Goal: Information Seeking & Learning: Learn about a topic

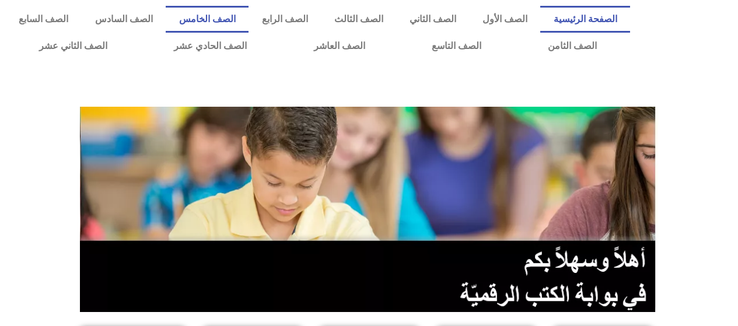
click at [249, 22] on link "الصف الخامس" at bounding box center [207, 19] width 83 height 27
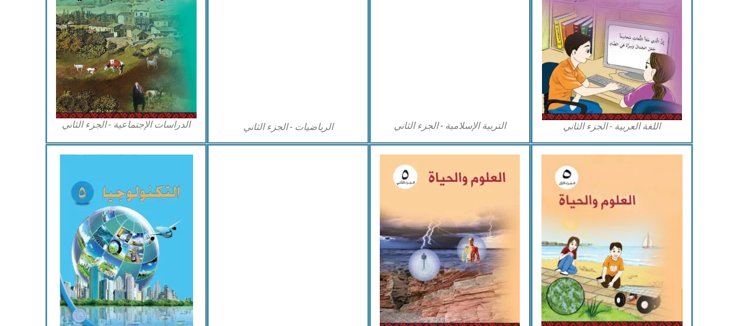
scroll to position [649, 0]
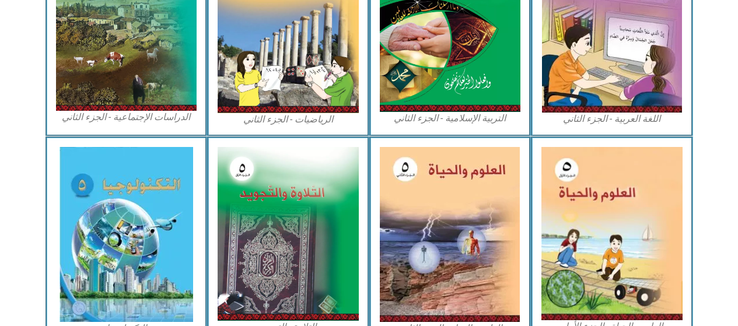
click at [620, 231] on img at bounding box center [611, 233] width 141 height 173
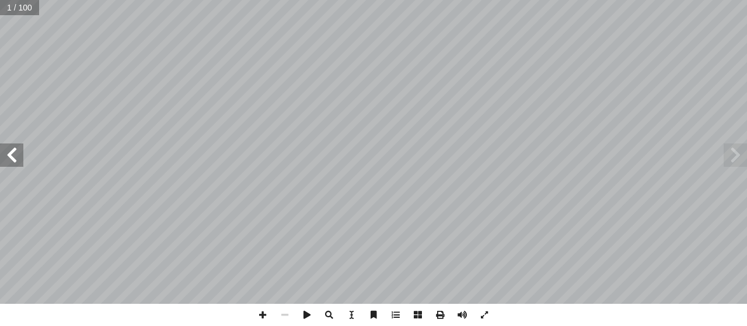
click at [13, 159] on span at bounding box center [11, 155] width 23 height 23
click at [9, 155] on span at bounding box center [11, 155] width 23 height 23
click at [10, 156] on span at bounding box center [11, 155] width 23 height 23
click at [12, 156] on span at bounding box center [11, 155] width 23 height 23
click at [13, 153] on span at bounding box center [11, 155] width 23 height 23
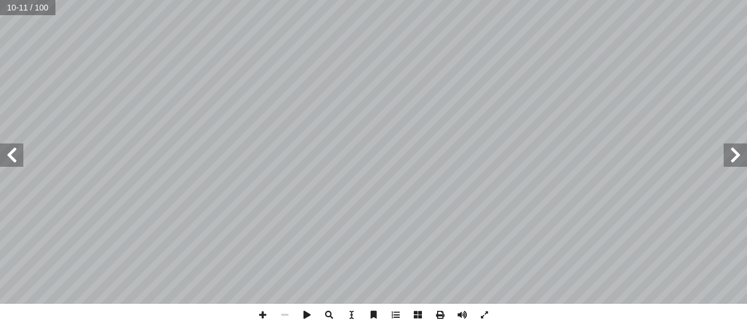
click at [11, 152] on span at bounding box center [11, 155] width 23 height 23
click at [6, 156] on span at bounding box center [11, 155] width 23 height 23
click at [12, 155] on span at bounding box center [11, 155] width 23 height 23
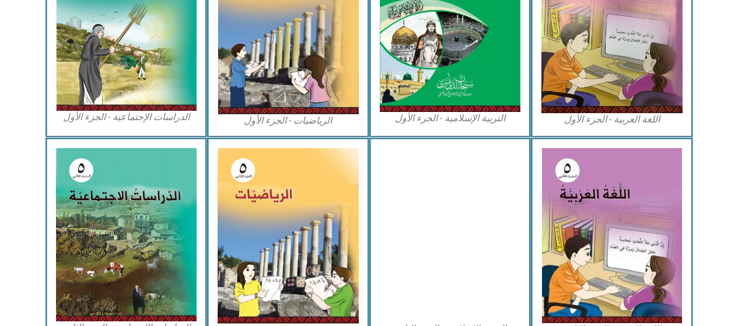
scroll to position [415, 0]
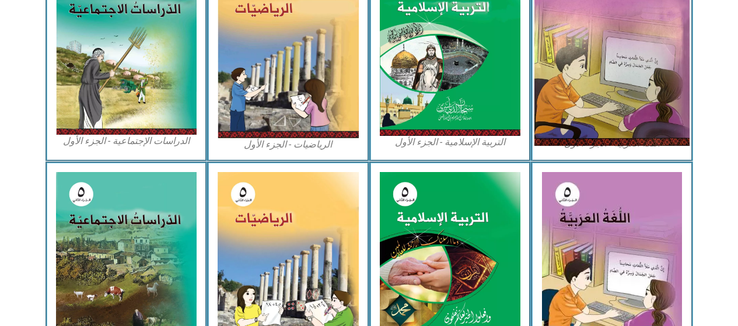
click at [604, 96] on img at bounding box center [611, 49] width 155 height 194
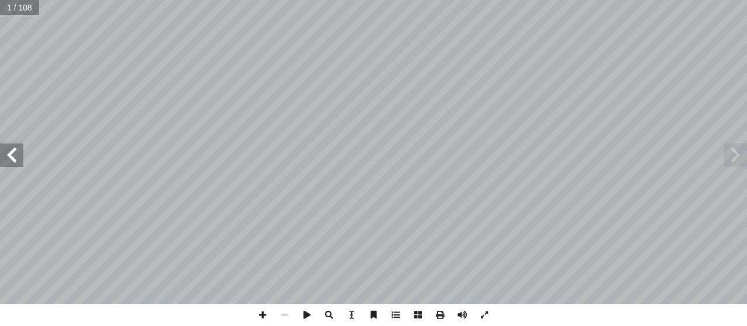
click at [12, 155] on span at bounding box center [11, 155] width 23 height 23
click at [12, 152] on span at bounding box center [11, 155] width 23 height 23
click at [15, 157] on span at bounding box center [11, 155] width 23 height 23
click at [13, 159] on span at bounding box center [11, 155] width 23 height 23
click at [12, 156] on span at bounding box center [11, 155] width 23 height 23
